Goal: Find contact information: Find contact information

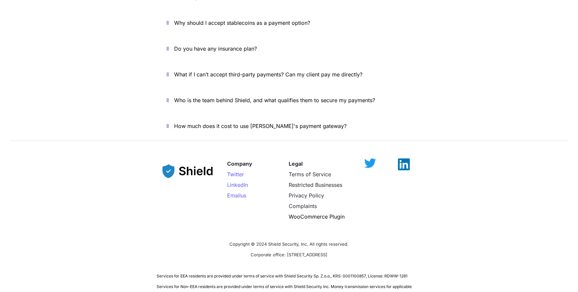
scroll to position [2364, 0]
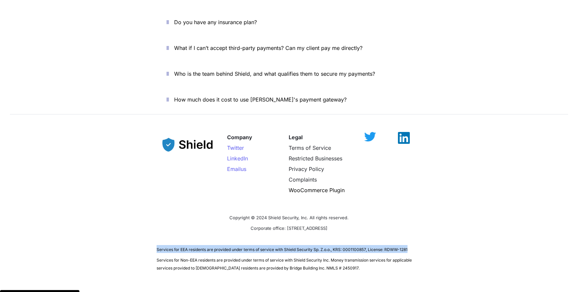
drag, startPoint x: 151, startPoint y: 227, endPoint x: 415, endPoint y: 229, distance: 264.4
click at [415, 229] on div "Company Twitter LinkedIn Email us Legal Terms of Service Restricted Businesses …" at bounding box center [289, 199] width 578 height 161
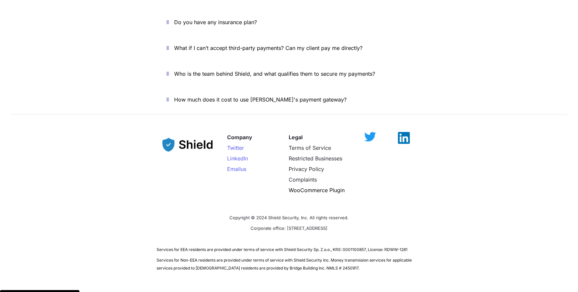
drag, startPoint x: 370, startPoint y: 251, endPoint x: 149, endPoint y: 240, distance: 220.6
click at [161, 251] on div "Company Twitter LinkedIn Email us Legal Terms of Service Restricted Businesses …" at bounding box center [289, 199] width 578 height 161
click at [138, 232] on div "Company Twitter LinkedIn Email us Legal Terms of Service Restricted Businesses …" at bounding box center [289, 199] width 578 height 161
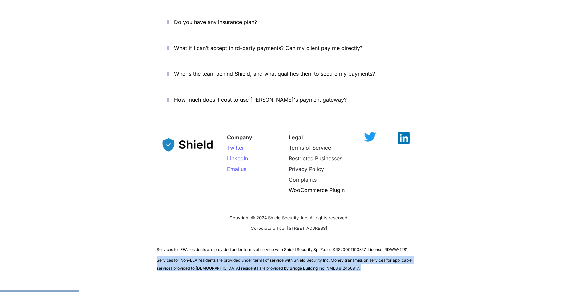
drag, startPoint x: 138, startPoint y: 233, endPoint x: 407, endPoint y: 275, distance: 272.0
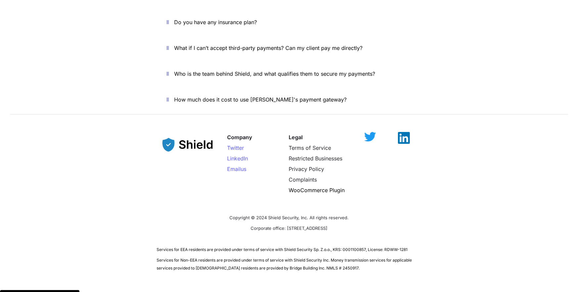
drag, startPoint x: 393, startPoint y: 201, endPoint x: 298, endPoint y: 161, distance: 103.1
click at [393, 223] on p "Corporate office: [STREET_ADDRESS]" at bounding box center [289, 228] width 265 height 11
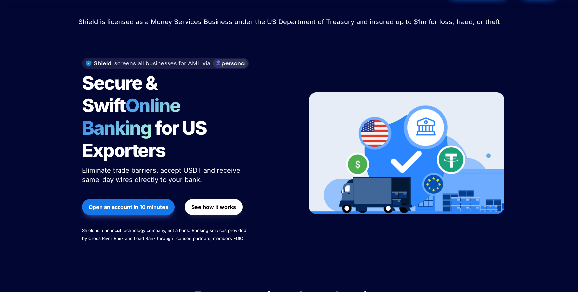
scroll to position [0, 0]
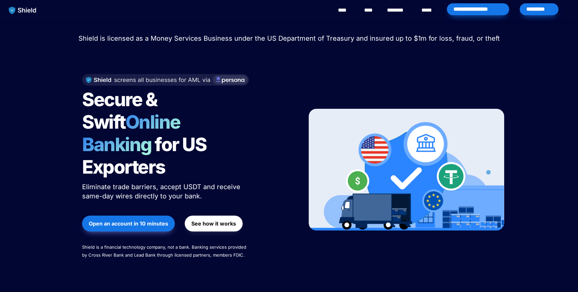
click at [402, 8] on link "********" at bounding box center [398, 10] width 23 height 8
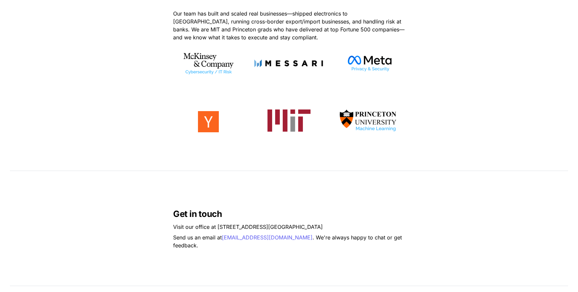
scroll to position [540, 0]
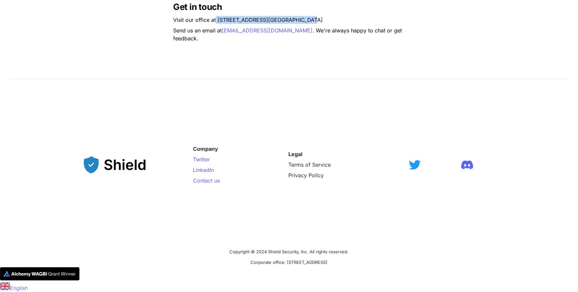
copy p "[STREET_ADDRESS]"
drag, startPoint x: 320, startPoint y: 21, endPoint x: 215, endPoint y: 22, distance: 104.6
click at [215, 22] on p "Visit our office at [STREET_ADDRESS]" at bounding box center [289, 20] width 232 height 11
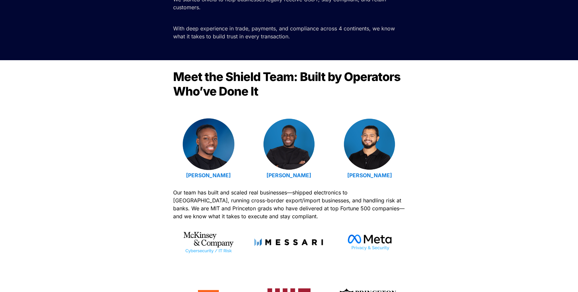
scroll to position [0, 0]
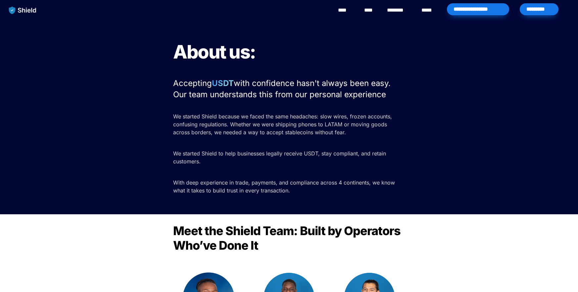
click at [395, 11] on link "********" at bounding box center [398, 10] width 23 height 8
click at [347, 5] on div "****" at bounding box center [345, 10] width 18 height 21
click at [346, 9] on link "****" at bounding box center [345, 10] width 15 height 8
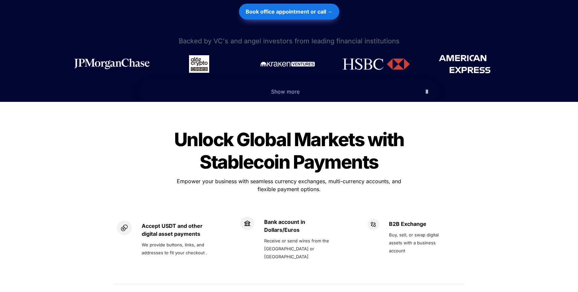
scroll to position [413, 0]
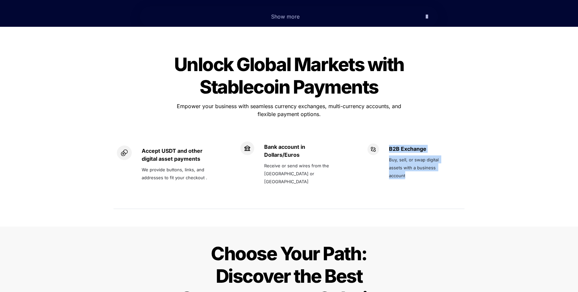
drag, startPoint x: 419, startPoint y: 168, endPoint x: 388, endPoint y: 122, distance: 55.3
click at [388, 144] on div "B2B Exchange Buy, sell, or swap digital assets with a business account" at bounding box center [409, 168] width 84 height 48
